Goal: Check status: Check status

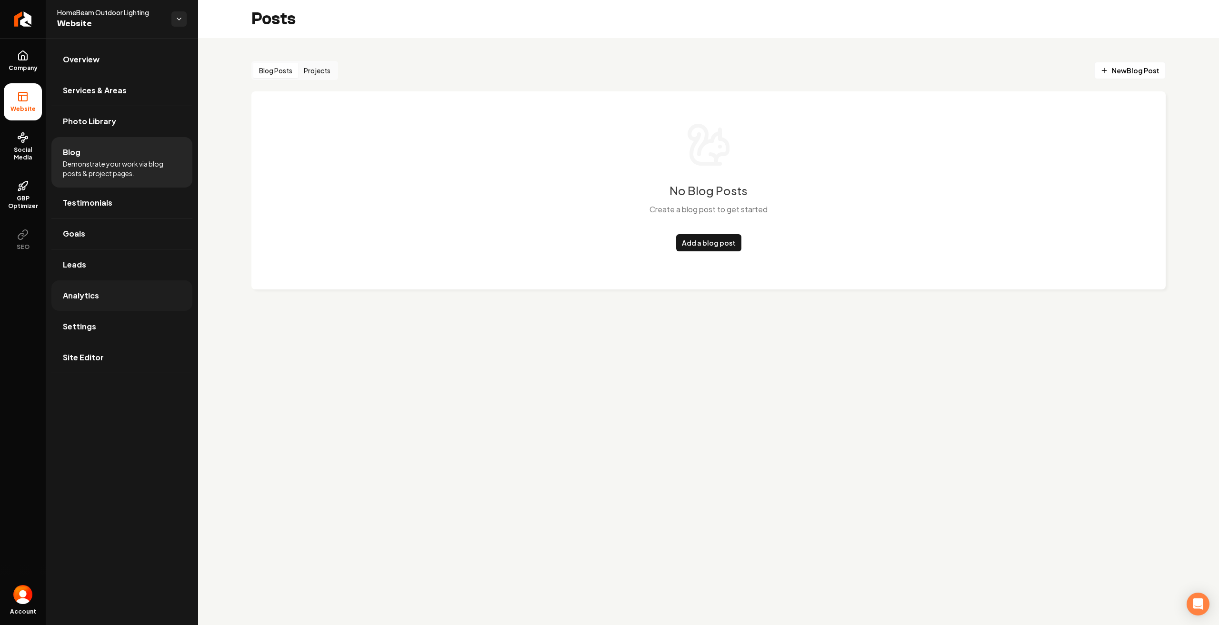
click at [85, 291] on span "Analytics" at bounding box center [81, 295] width 36 height 11
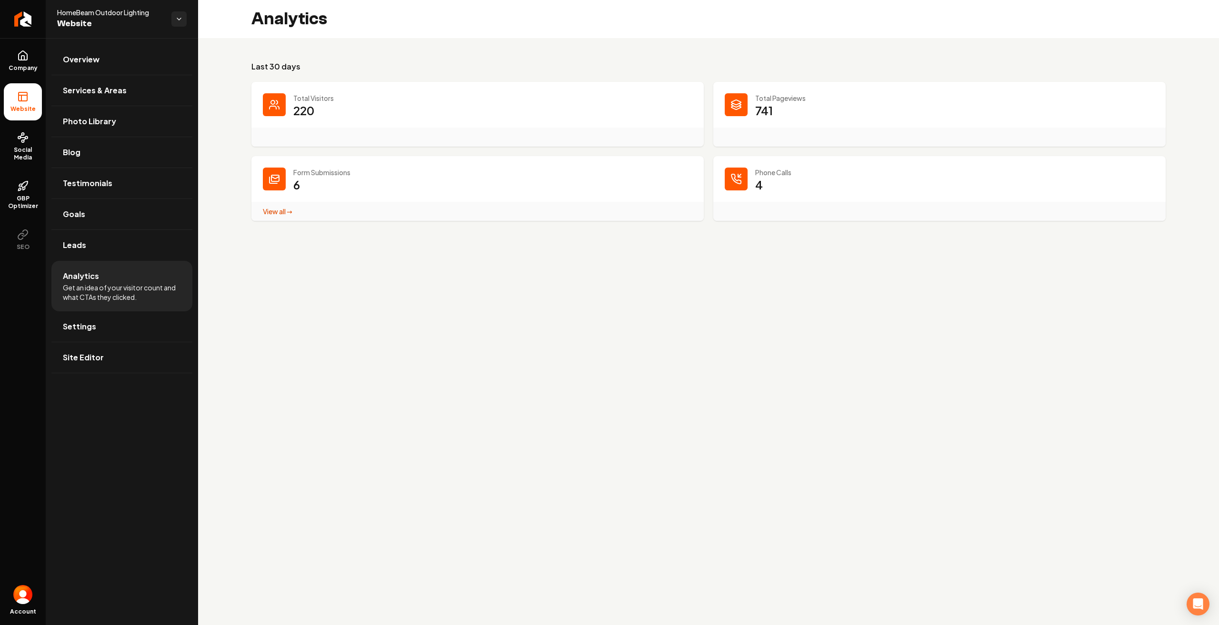
click at [784, 118] on dd "741" at bounding box center [954, 117] width 399 height 29
click at [728, 101] on div "Main content area" at bounding box center [735, 104] width 23 height 23
click at [747, 111] on div "Main content area" at bounding box center [735, 104] width 23 height 23
drag, startPoint x: 329, startPoint y: 111, endPoint x: 266, endPoint y: 105, distance: 63.7
click at [328, 111] on dd "220" at bounding box center [492, 117] width 399 height 29
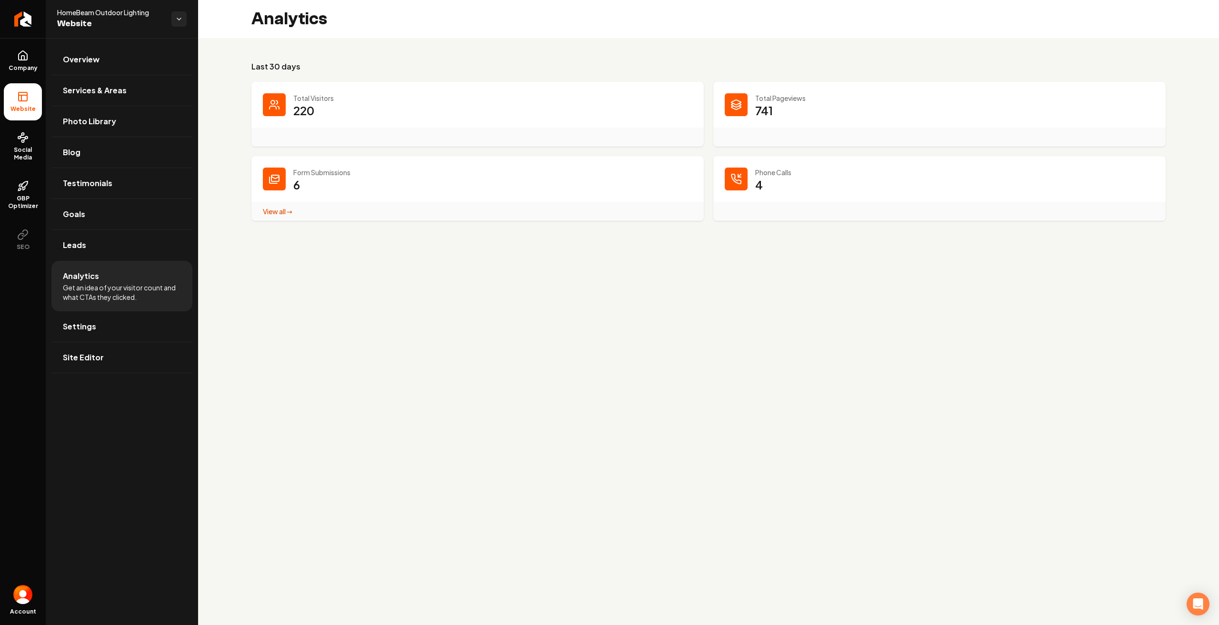
click at [267, 107] on div "Main content area" at bounding box center [274, 104] width 23 height 23
click at [269, 209] on link "View all → Form Submissions stats" at bounding box center [278, 211] width 30 height 9
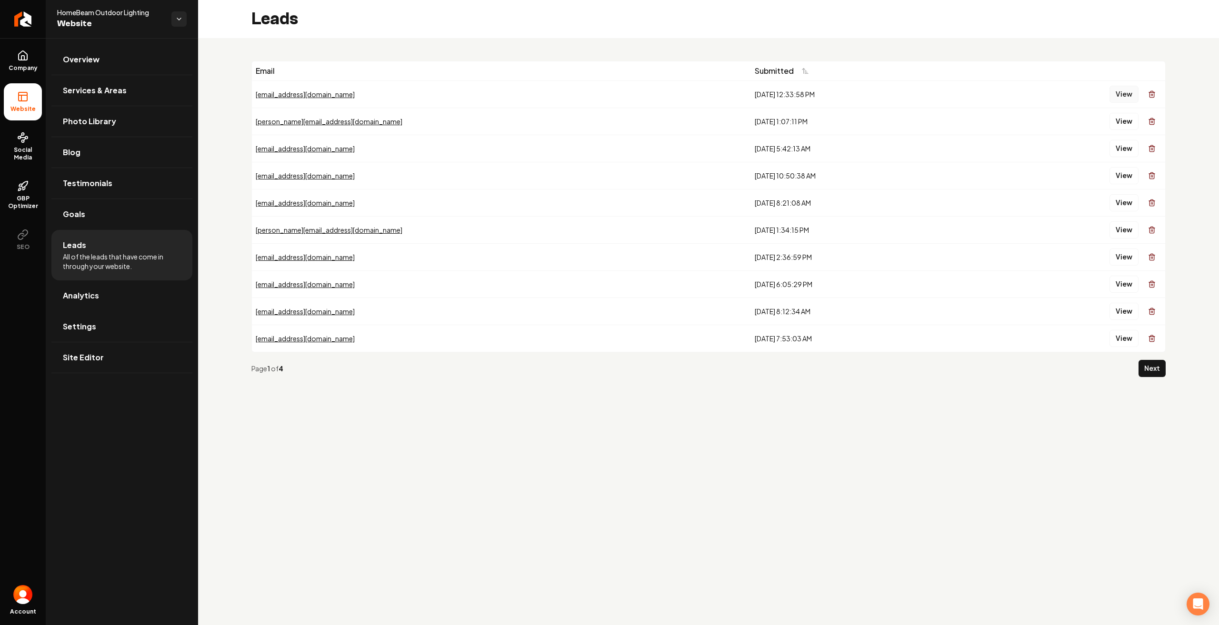
click at [1116, 93] on button "View" at bounding box center [1123, 94] width 29 height 17
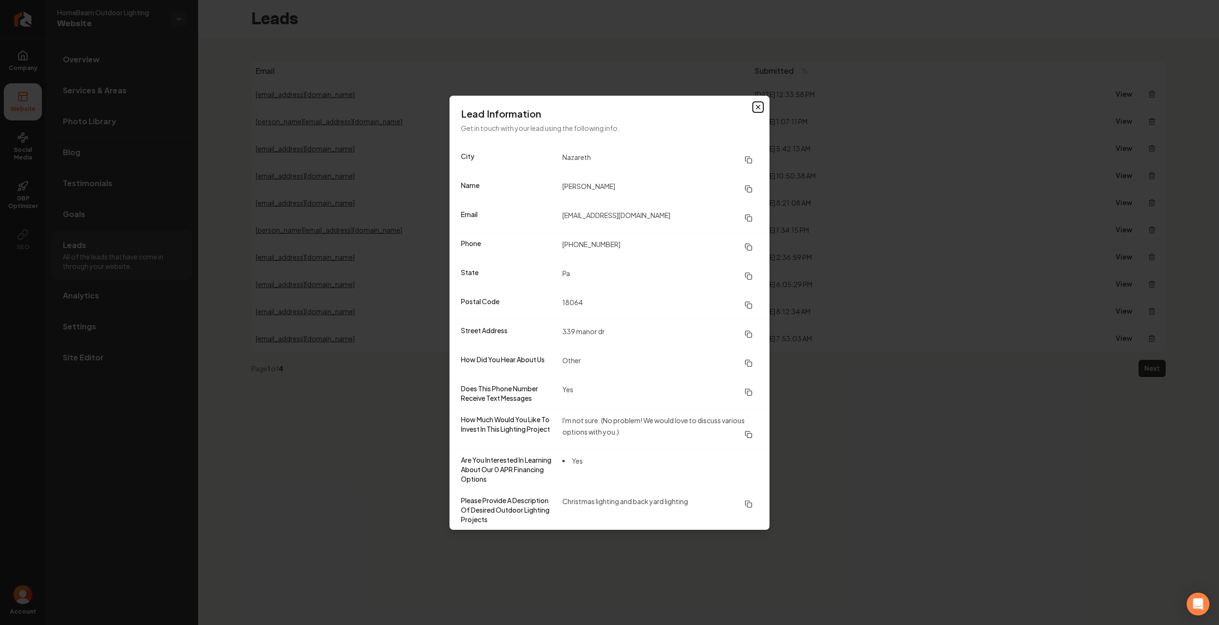
click at [759, 110] on icon "button" at bounding box center [758, 107] width 8 height 8
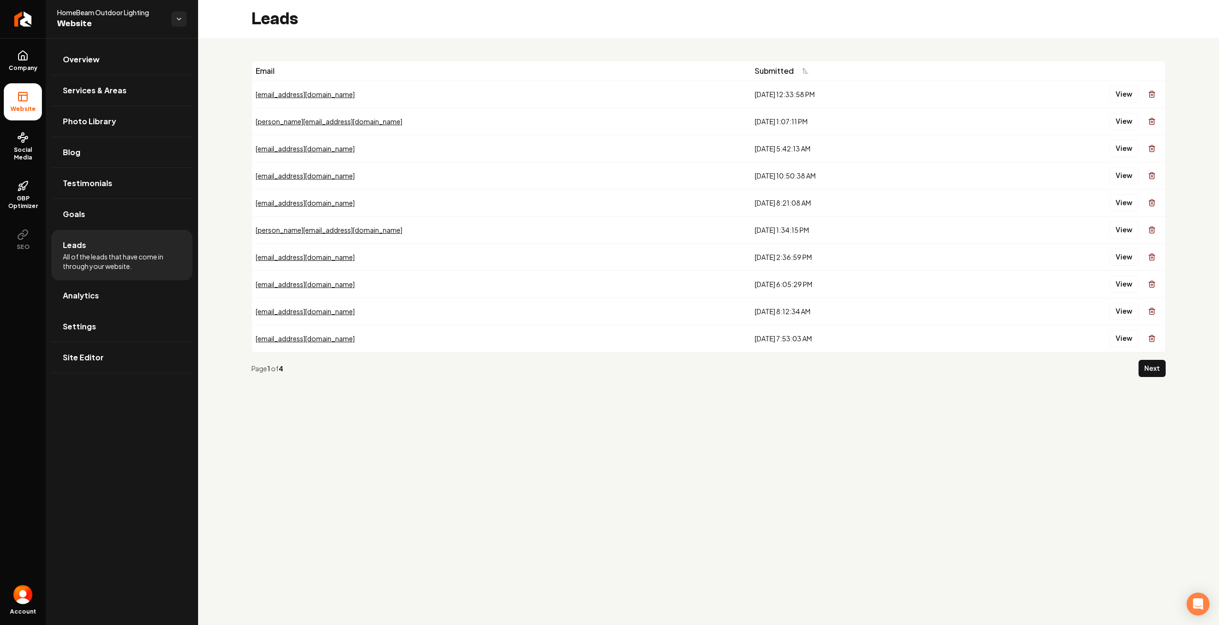
click at [288, 98] on div "[EMAIL_ADDRESS][DOMAIN_NAME]" at bounding box center [501, 94] width 491 height 10
click at [1135, 94] on button "View" at bounding box center [1123, 94] width 29 height 17
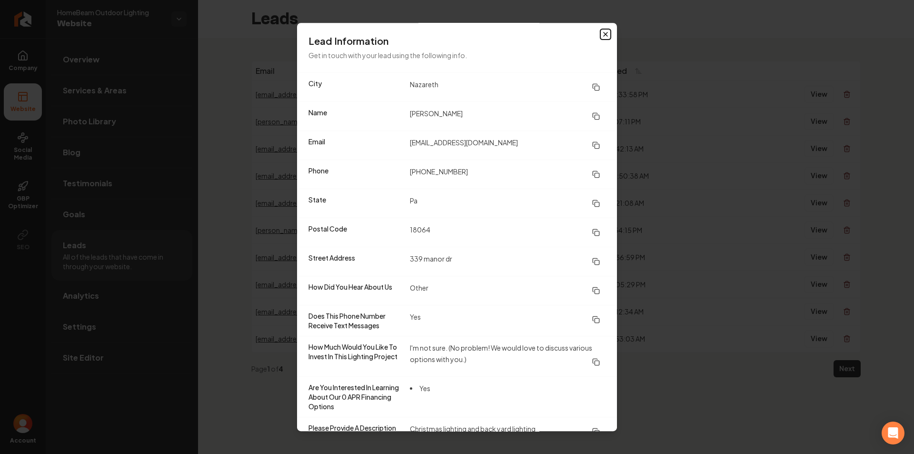
click at [604, 33] on icon "button" at bounding box center [606, 34] width 4 height 4
